Goal: Task Accomplishment & Management: Complete application form

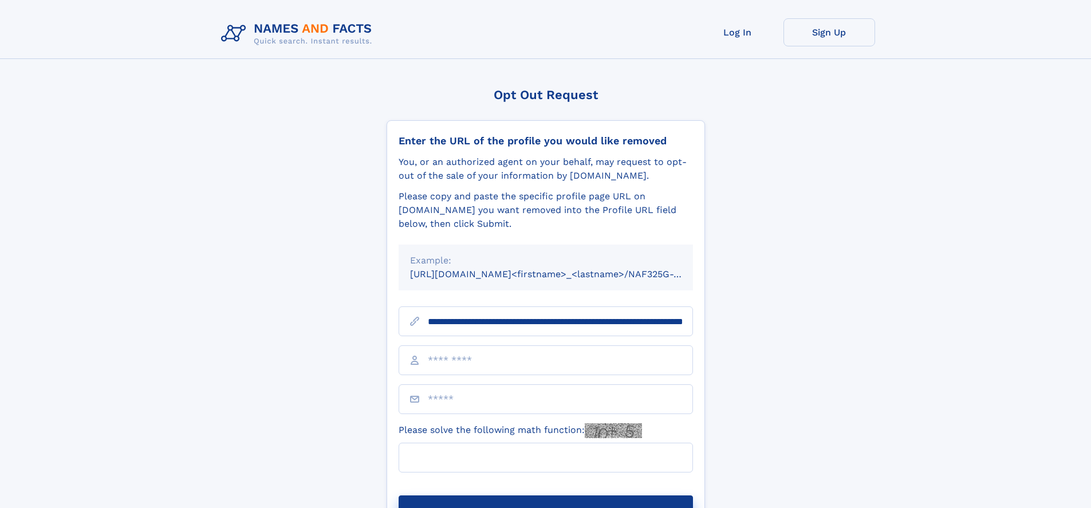
scroll to position [0, 124]
type input "**********"
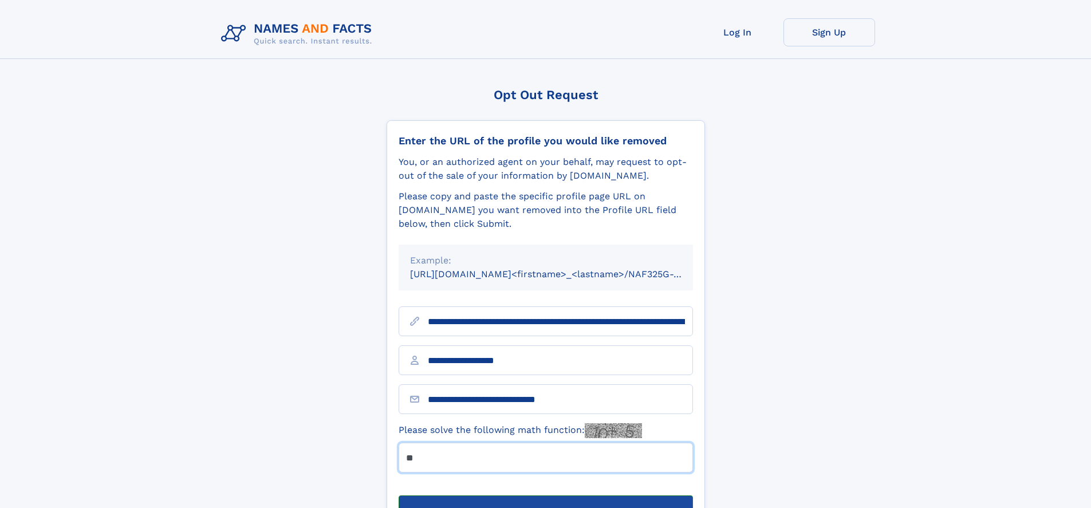
type input "**"
click at [545, 495] on button "Submit Opt Out Request" at bounding box center [546, 513] width 294 height 37
